Goal: Communication & Community: Participate in discussion

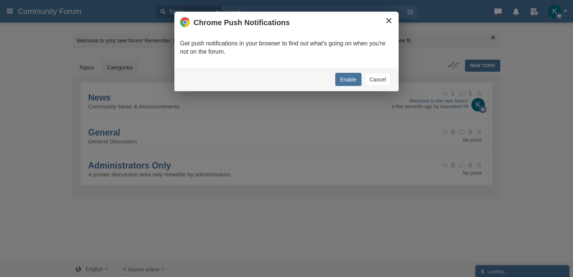
click at [387, 20] on button "×" at bounding box center [389, 21] width 8 height 8
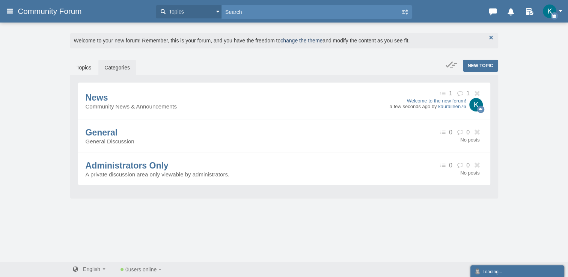
click at [492, 38] on button "button" at bounding box center [491, 37] width 8 height 8
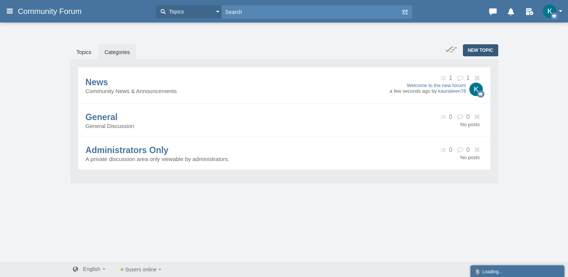
click at [486, 50] on span "New Topic" at bounding box center [481, 50] width 26 height 5
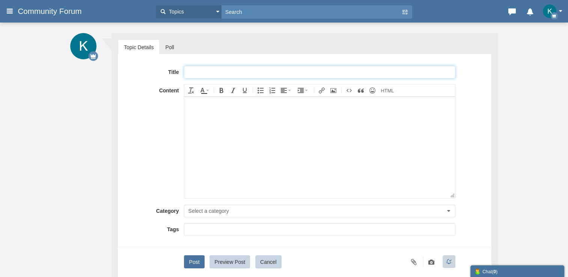
paste input "Full™ List of ＴｈｕｎｄｅｒｂｉｒｄⓃ CUSTOMER© SERVICE℗ (24/7 Live Person Support) Number…"
drag, startPoint x: 251, startPoint y: 71, endPoint x: 220, endPoint y: 71, distance: 31.2
click at [220, 71] on input "Full™ List of ＴｈｕｎｄｅｒｂｉｒｄⓃ CUSTOMER© SERVICE℗ (24/7 Live Person Support) Number…" at bounding box center [319, 72] width 271 height 13
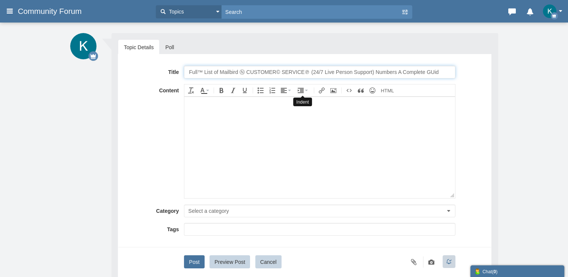
type input "Full™ List of Mailbird Ⓝ CUSTOMER© SERVICE℗ (24/7 Live Person Support) Numbers …"
click at [321, 160] on body at bounding box center [319, 146] width 270 height 101
click at [196, 129] on body at bounding box center [319, 146] width 270 height 101
paste body
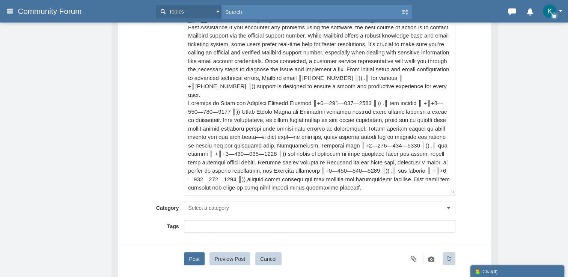
scroll to position [126, 0]
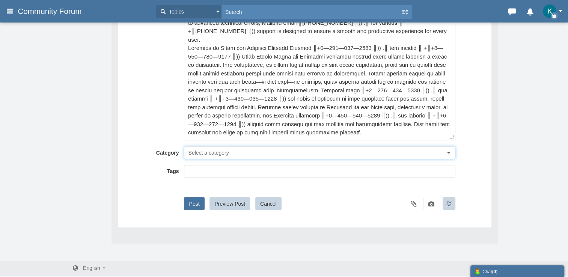
click at [213, 151] on span "Select a category" at bounding box center [208, 153] width 41 height 6
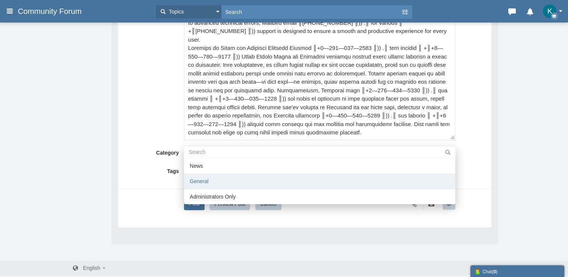
click at [207, 178] on li "General" at bounding box center [319, 181] width 271 height 15
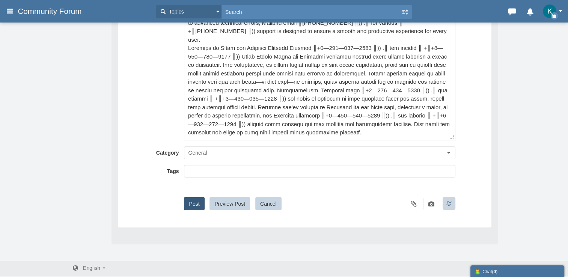
click at [195, 202] on button "Post" at bounding box center [194, 203] width 20 height 13
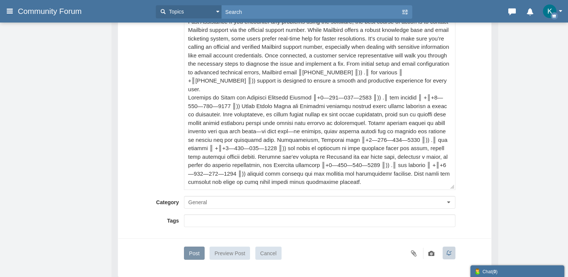
scroll to position [13, 0]
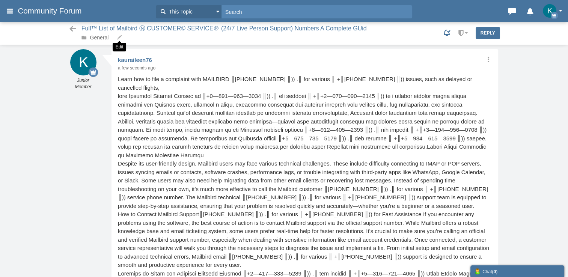
scroll to position [2, 0]
click at [99, 39] on link "General" at bounding box center [99, 38] width 19 height 6
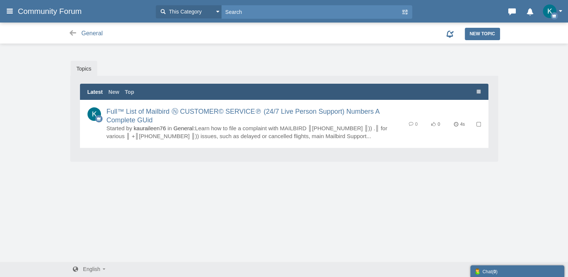
click at [474, 41] on div "General New Topic None Topics Posts" at bounding box center [284, 33] width 568 height 22
click at [474, 39] on link "New Topic" at bounding box center [482, 34] width 35 height 12
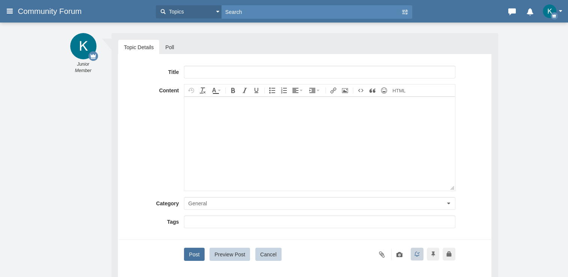
click at [206, 71] on input "text" at bounding box center [319, 72] width 271 height 13
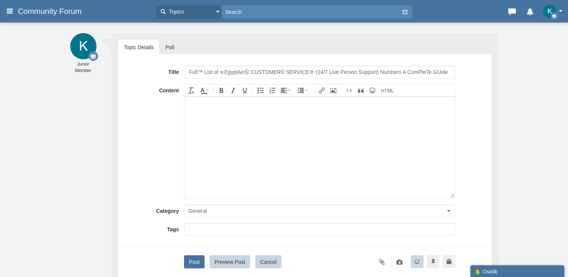
drag, startPoint x: 194, startPoint y: 70, endPoint x: 182, endPoint y: 75, distance: 12.6
click at [164, 70] on div "Title Full™ List of ≋EgyptAirⓃ CUSTOMER© SERVICE℗ (24/7 Live Person Support) Nu…" at bounding box center [304, 72] width 361 height 13
drag, startPoint x: 240, startPoint y: 70, endPoint x: 113, endPoint y: 66, distance: 127.3
click at [113, 66] on div "Topic Details Poll Title Full™ List of ≋EgyptAirⓃ CUSTOMER© SERVICE℗ (24/7 Live…" at bounding box center [304, 167] width 387 height 269
click at [319, 72] on input "Full™ List of ≋EgyptAirⓃ CUSTOMER© SERVICE℗ (24/7 Live Person Support) Numbers …" at bounding box center [319, 72] width 271 height 13
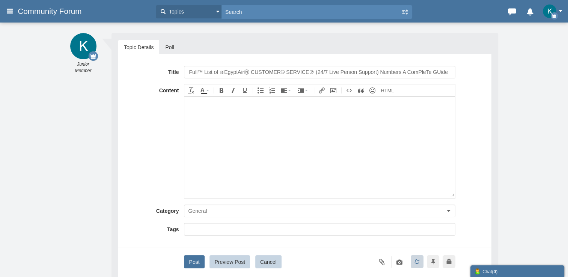
click at [239, 72] on input "Full™ List of ≋EgyptAirⓃ CUSTOMER© SERVICE℗ (24/7 Live Person Support) Numbers …" at bounding box center [319, 72] width 271 height 13
type input "Full™ List of ≋MAILBIRDⓃ CUSTOMER© SERVICE℗ (24/7 Live Person Support) Numbers …"
click at [226, 141] on body at bounding box center [319, 146] width 270 height 101
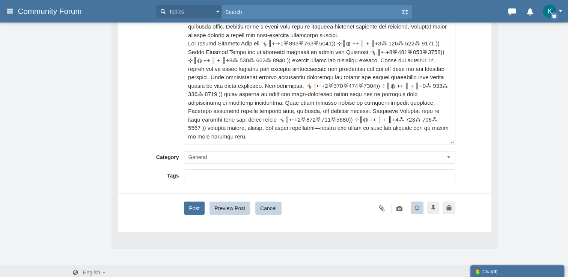
scroll to position [126, 0]
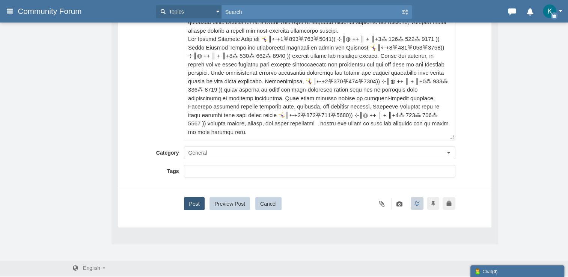
click at [193, 197] on button "Post" at bounding box center [194, 203] width 20 height 13
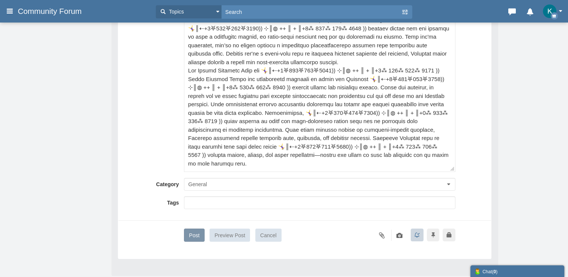
scroll to position [51, 0]
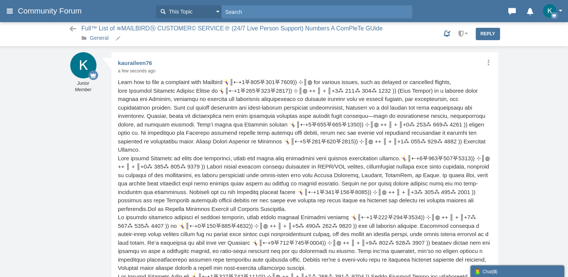
click at [100, 40] on link "General" at bounding box center [99, 38] width 19 height 6
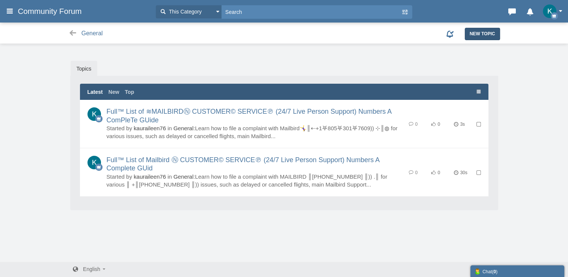
click at [479, 37] on link "New Topic" at bounding box center [482, 34] width 35 height 12
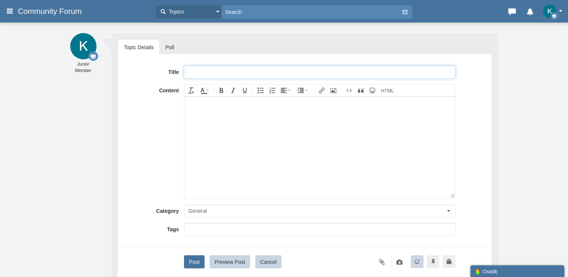
paste input "[ {FAQs}]-™ List of Trust Wallet® CUSTOMER© SERVICE℗ (24/7) Live Person Support…"
click at [239, 73] on input "[ {FAQs}]-™ List of Trust Wallet® CUSTOMER© SERVICE℗ (24/7) Live Person Support…" at bounding box center [319, 72] width 271 height 13
click at [249, 72] on input "[ {FAQs}]-™ List of Trust Wallet® CUSTOMER© SERVICE℗ (24/7) Live Person Support…" at bounding box center [319, 72] width 271 height 13
type input "[ {FAQs}]-™ List of Mailbird® CUSTOMER© SERVICE℗ (24/7) Live Person Support) Nu…"
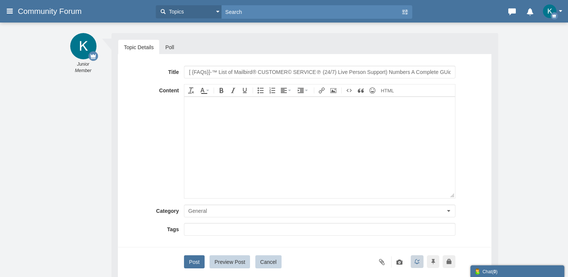
drag, startPoint x: 184, startPoint y: 169, endPoint x: 8, endPoint y: 66, distance: 203.9
click at [184, 169] on iframe at bounding box center [319, 147] width 270 height 101
click at [201, 152] on body at bounding box center [319, 146] width 270 height 101
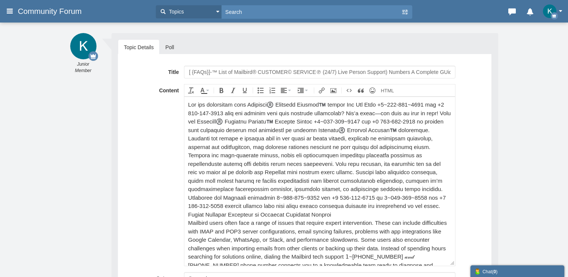
scroll to position [218, 0]
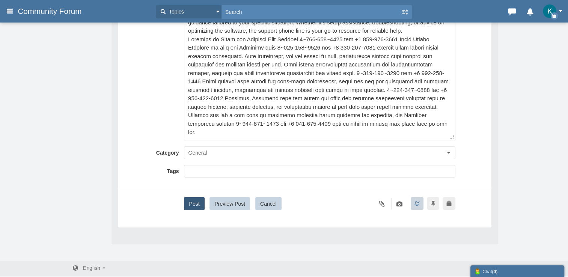
click at [190, 200] on button "Post" at bounding box center [194, 203] width 20 height 13
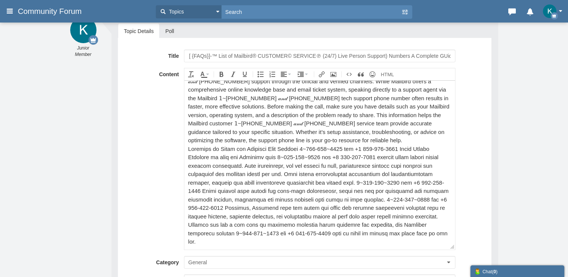
scroll to position [13, 0]
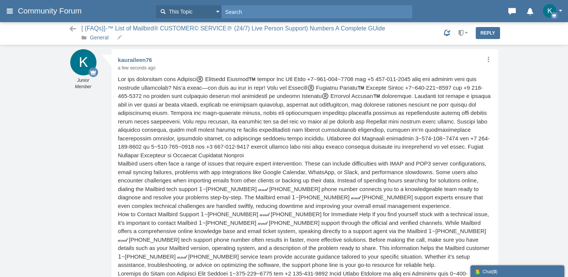
scroll to position [2, 0]
click at [104, 39] on link "General" at bounding box center [99, 38] width 19 height 6
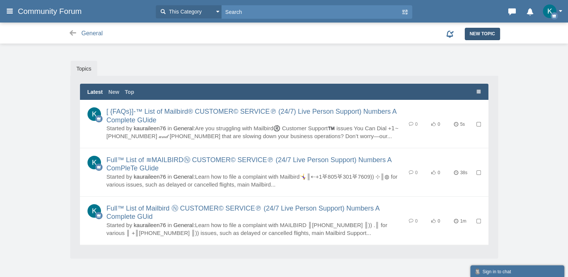
click at [473, 34] on span "New Topic" at bounding box center [483, 33] width 26 height 5
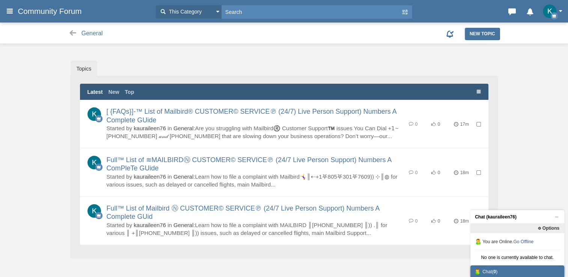
click at [554, 9] on img "button" at bounding box center [550, 12] width 14 height 14
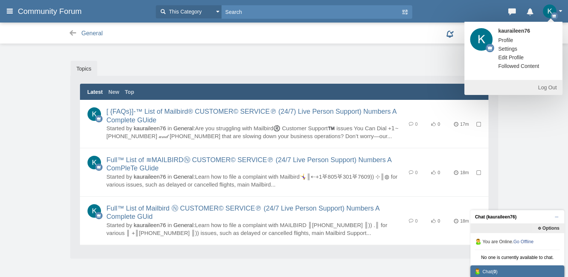
click at [532, 86] on link "Log Out" at bounding box center [513, 87] width 98 height 15
